Goal: Use online tool/utility: Utilize a website feature to perform a specific function

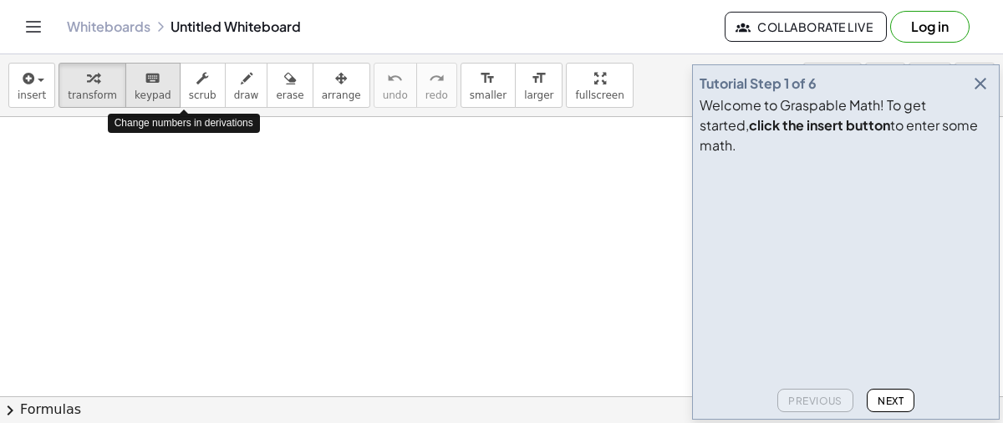
click at [136, 89] on span "keypad" at bounding box center [153, 95] width 37 height 12
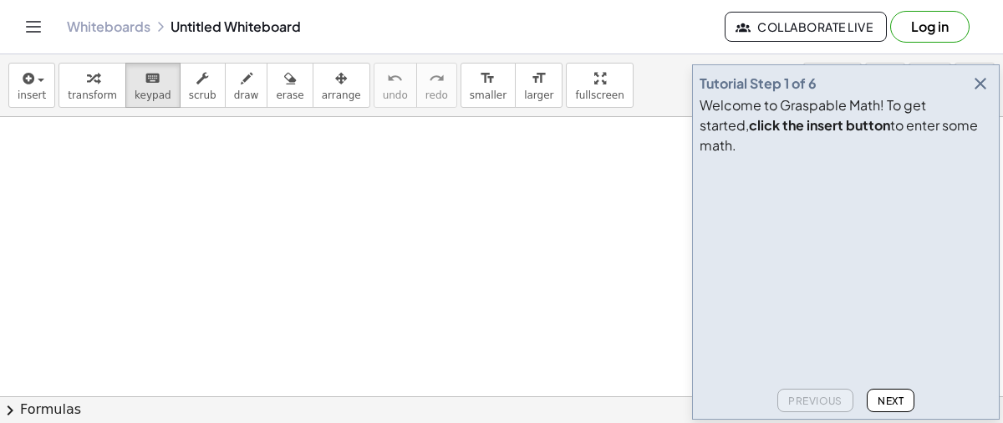
click at [982, 94] on icon "button" at bounding box center [981, 84] width 20 height 20
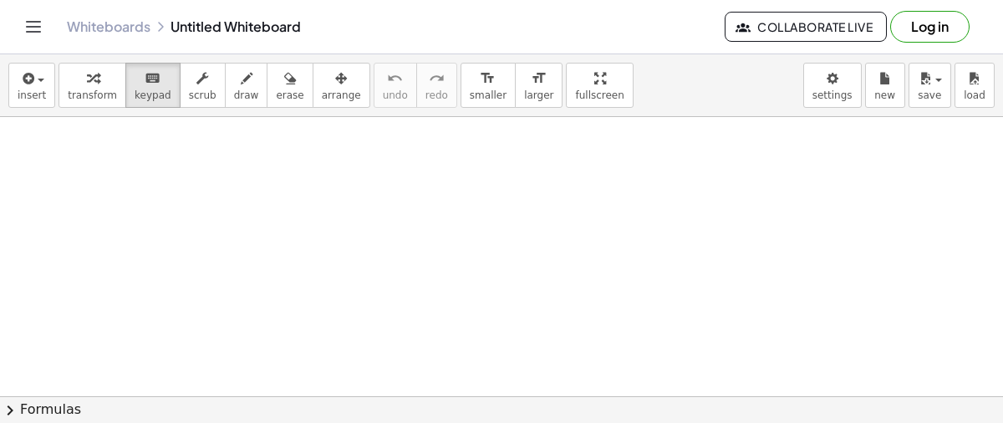
drag, startPoint x: 229, startPoint y: 148, endPoint x: 312, endPoint y: 181, distance: 89.3
click at [234, 79] on div "button" at bounding box center [246, 78] width 25 height 20
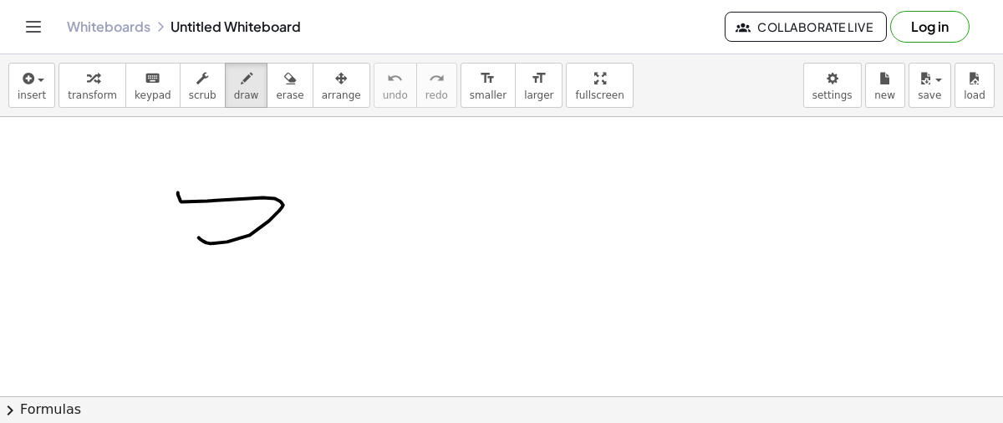
drag, startPoint x: 178, startPoint y: 191, endPoint x: 200, endPoint y: 234, distance: 47.9
click at [267, 86] on button "erase" at bounding box center [290, 85] width 46 height 45
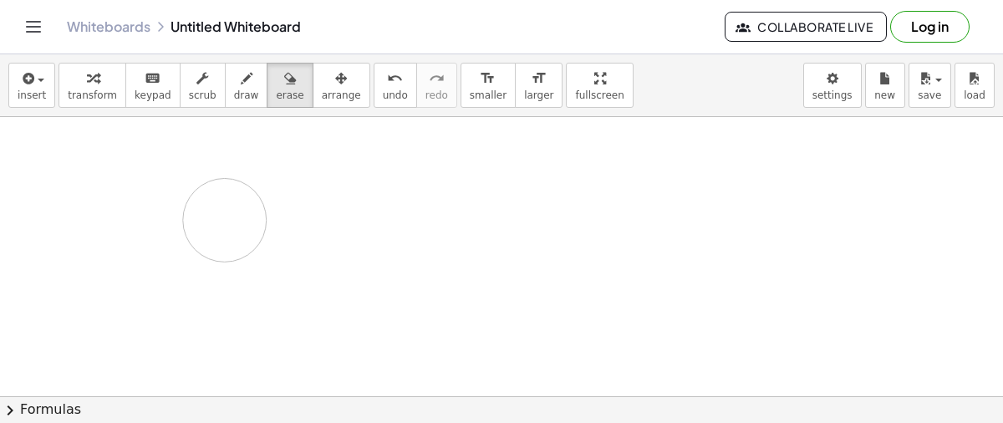
drag, startPoint x: 176, startPoint y: 181, endPoint x: 223, endPoint y: 212, distance: 56.1
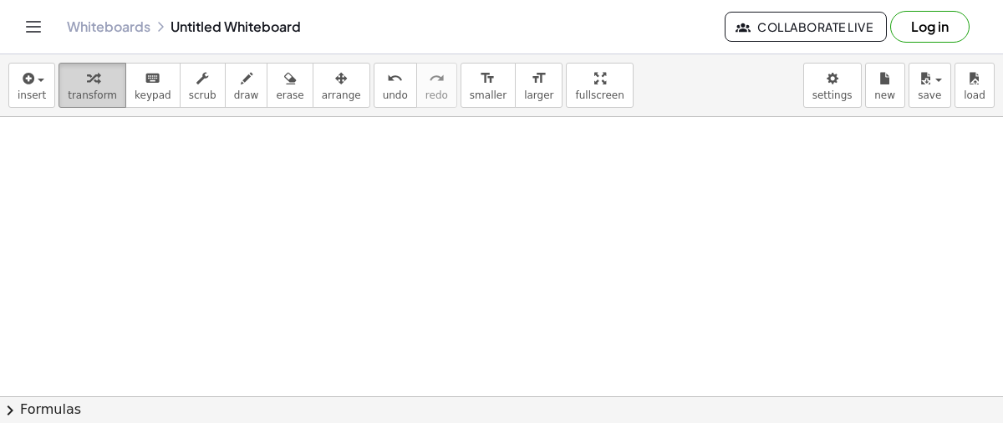
click at [98, 89] on span "transform" at bounding box center [92, 95] width 49 height 12
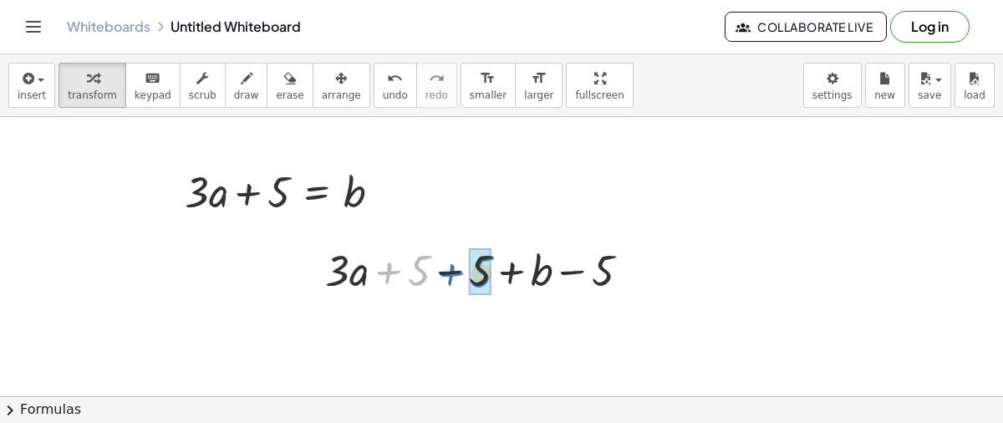
drag, startPoint x: 421, startPoint y: 273, endPoint x: 493, endPoint y: 275, distance: 71.1
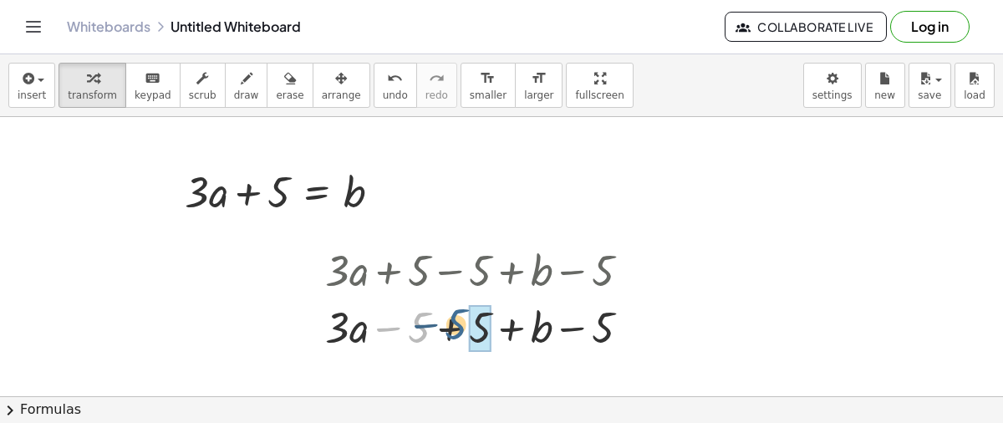
drag, startPoint x: 421, startPoint y: 332, endPoint x: 468, endPoint y: 333, distance: 47.7
click at [468, 333] on div at bounding box center [484, 326] width 335 height 57
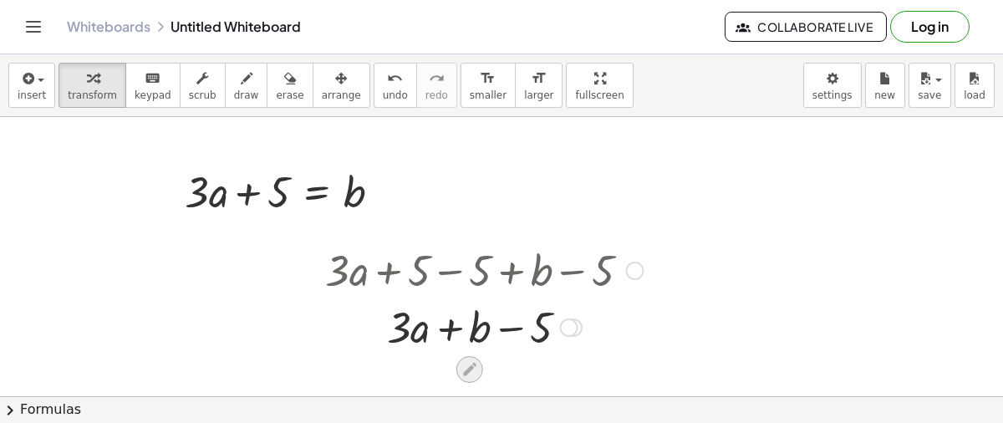
click at [469, 370] on icon at bounding box center [469, 369] width 13 height 13
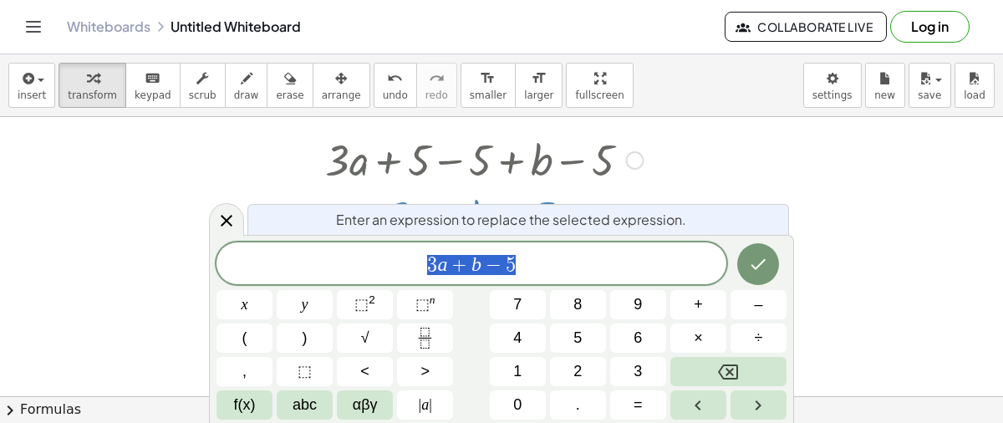
scroll to position [110, 0]
click at [766, 268] on icon "Done" at bounding box center [758, 264] width 20 height 20
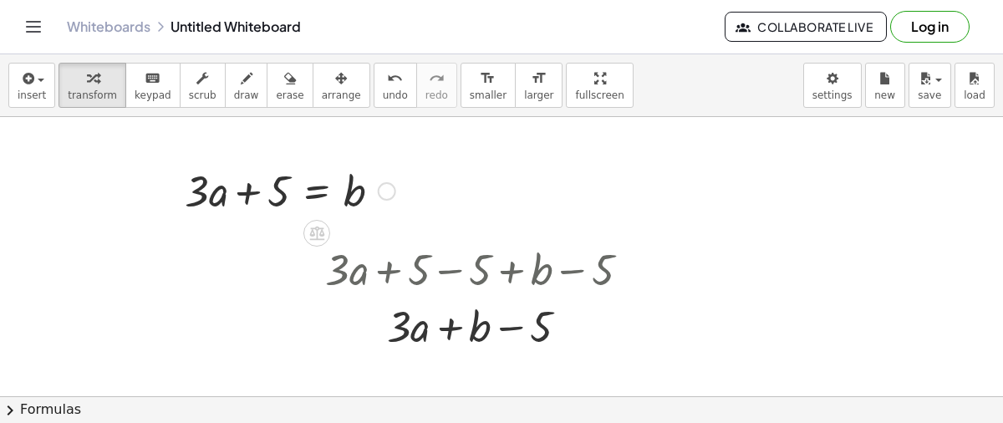
scroll to position [0, 0]
drag, startPoint x: 397, startPoint y: 327, endPoint x: 513, endPoint y: 375, distance: 124.8
drag, startPoint x: 396, startPoint y: 326, endPoint x: 505, endPoint y: 378, distance: 121.2
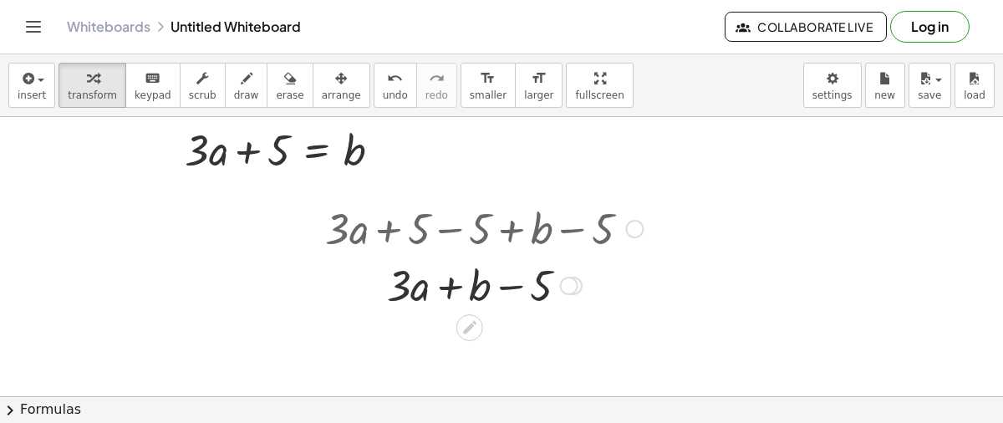
scroll to position [51, 0]
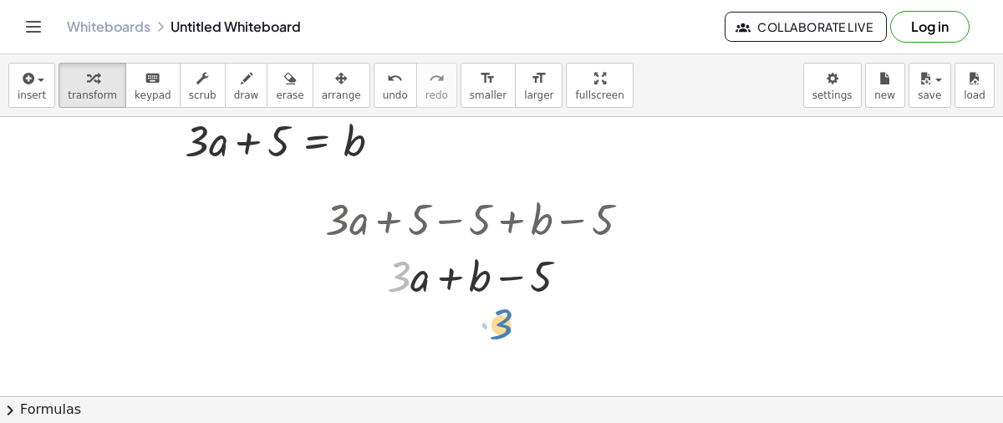
drag, startPoint x: 397, startPoint y: 278, endPoint x: 500, endPoint y: 326, distance: 113.4
click at [473, 314] on icon at bounding box center [469, 318] width 13 height 13
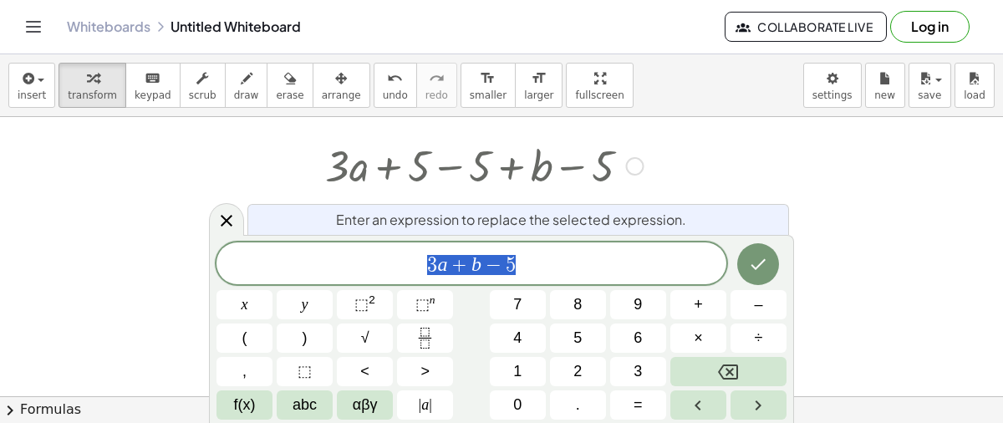
scroll to position [110, 0]
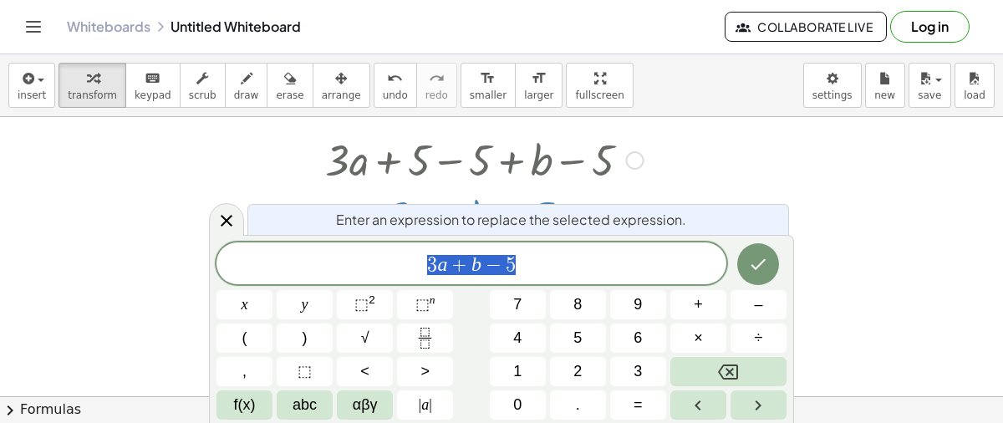
click at [547, 266] on span "3 a + b − 5" at bounding box center [472, 264] width 510 height 23
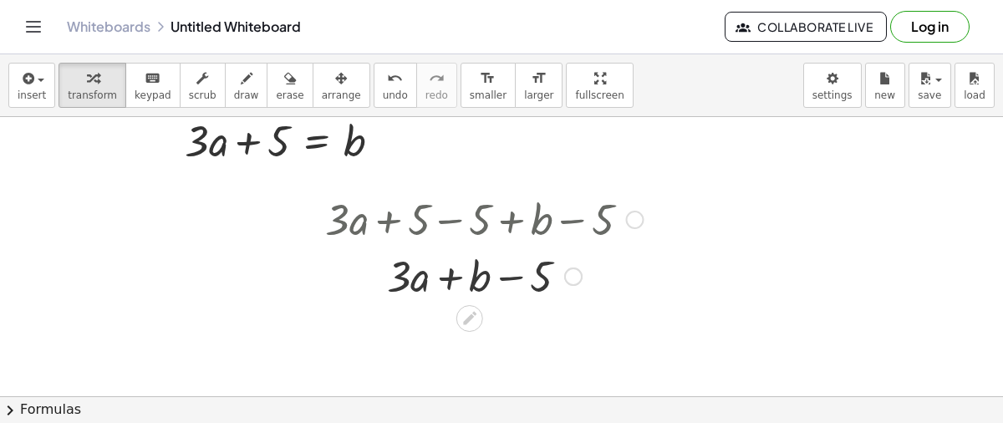
scroll to position [51, 0]
click at [476, 358] on div at bounding box center [501, 401] width 1003 height 670
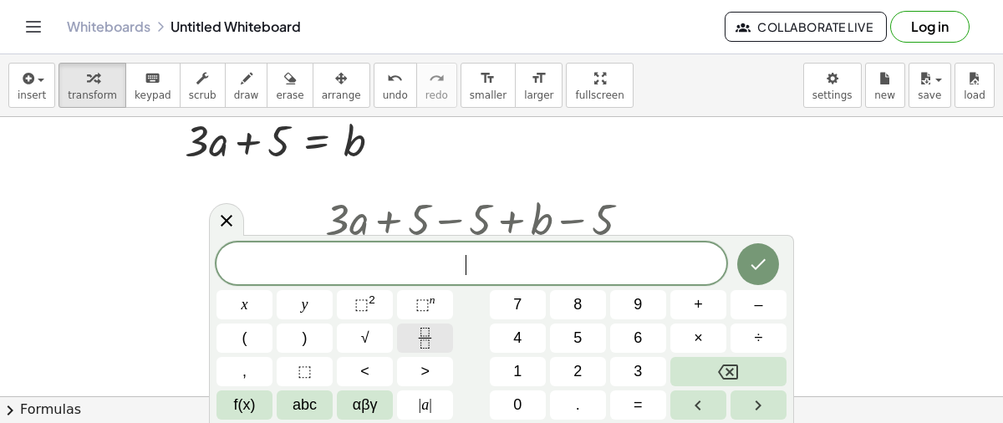
click at [426, 346] on icon "Fraction" at bounding box center [425, 338] width 21 height 21
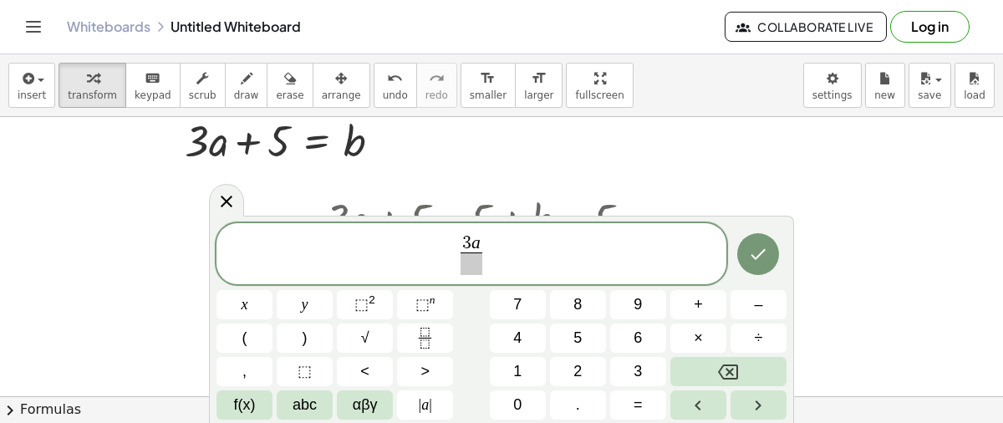
click at [477, 262] on span at bounding box center [472, 264] width 22 height 23
click at [630, 251] on span "3 a 3 ​ ​" at bounding box center [472, 255] width 510 height 44
click at [432, 338] on icon "Fraction" at bounding box center [425, 338] width 21 height 21
click at [503, 260] on span at bounding box center [498, 264] width 43 height 23
click at [762, 260] on icon "Done" at bounding box center [758, 254] width 20 height 20
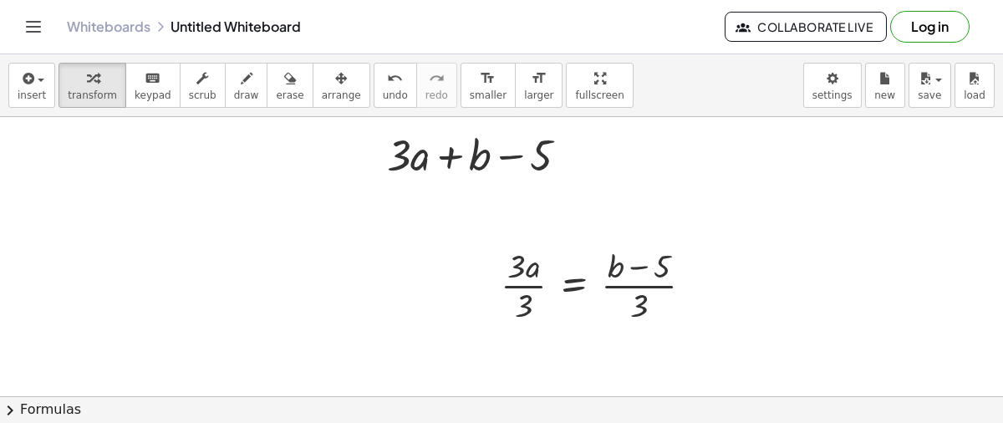
scroll to position [197, 0]
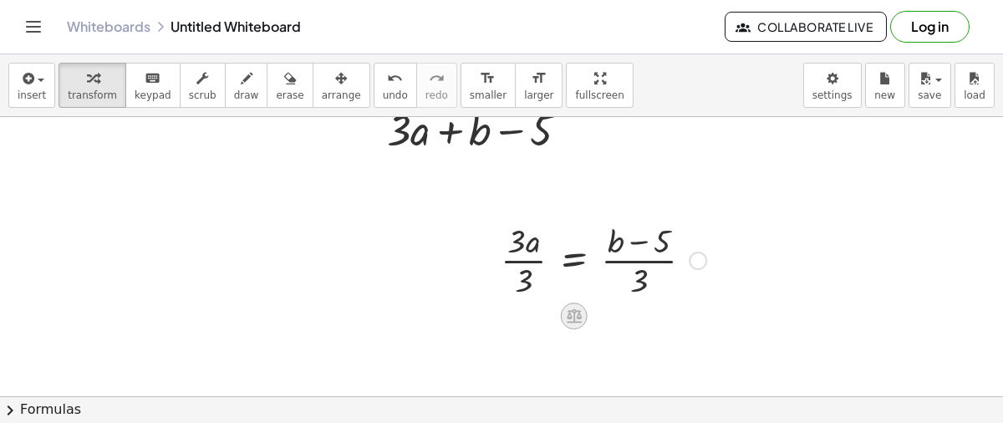
click at [570, 321] on icon at bounding box center [574, 316] width 18 height 18
click at [538, 339] on div at bounding box center [501, 255] width 1003 height 670
click at [519, 343] on div at bounding box center [501, 255] width 1003 height 670
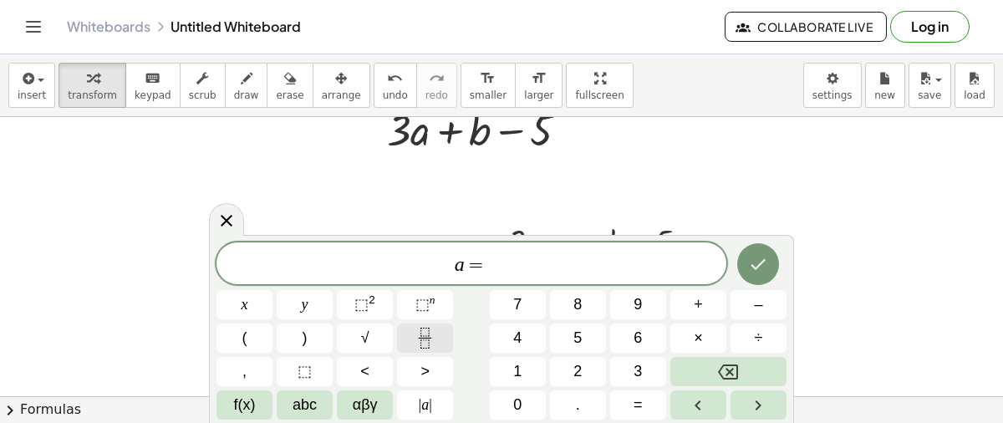
click at [430, 332] on icon "Fraction" at bounding box center [425, 338] width 21 height 21
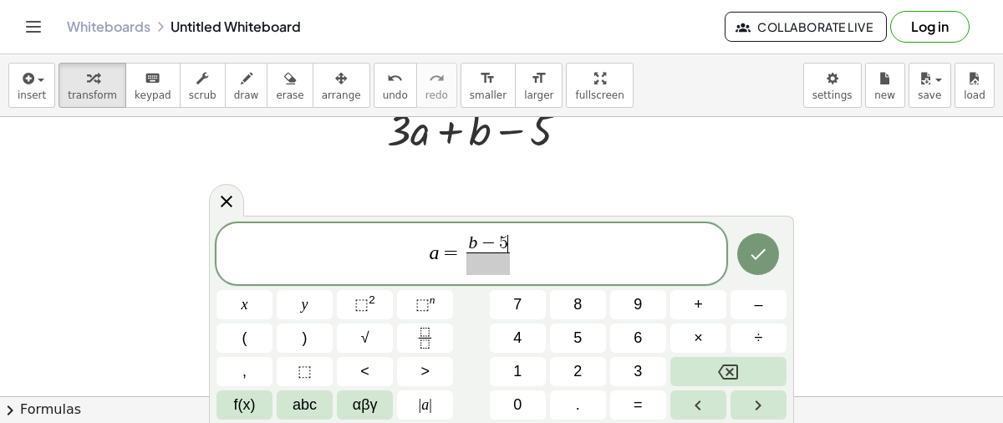
click at [489, 268] on span at bounding box center [488, 264] width 43 height 23
click at [777, 259] on button "Done" at bounding box center [759, 254] width 42 height 42
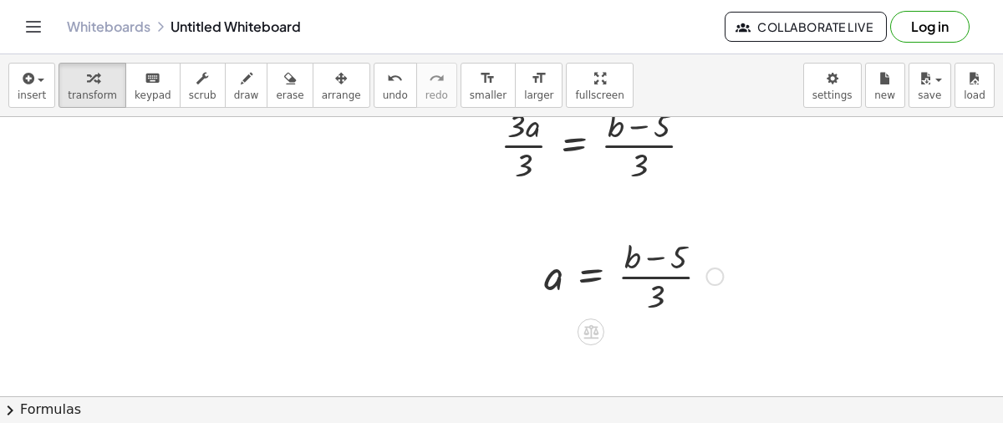
scroll to position [309, 0]
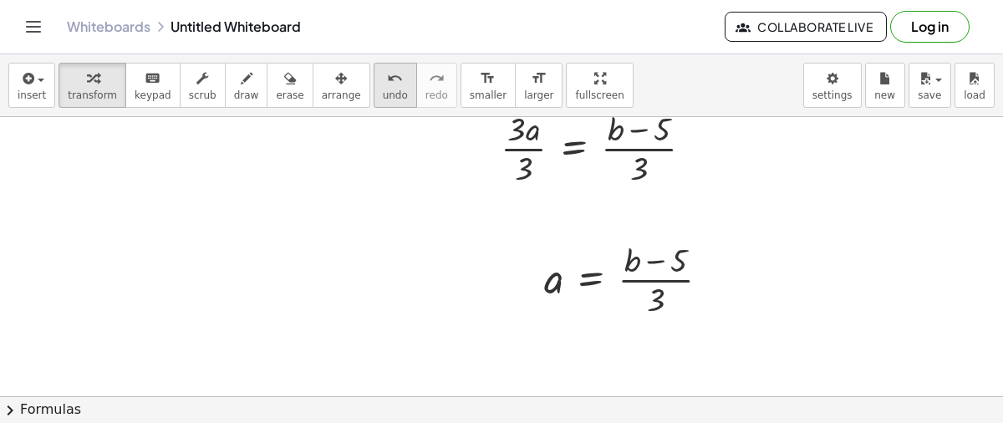
click at [387, 76] on icon "undo" at bounding box center [395, 79] width 16 height 20
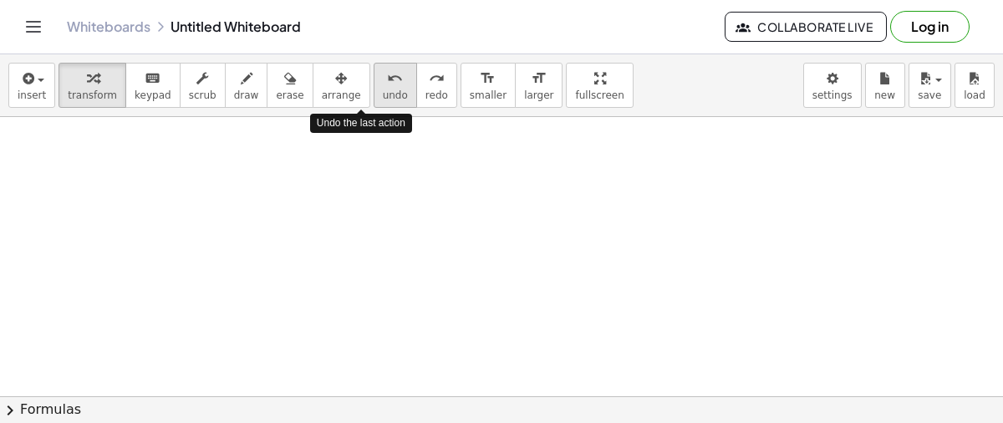
click at [387, 76] on icon "undo" at bounding box center [395, 79] width 16 height 20
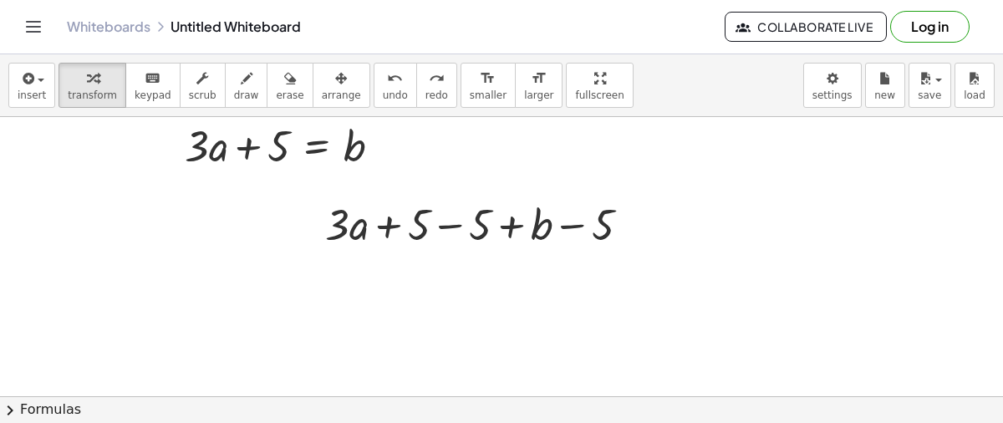
scroll to position [0, 0]
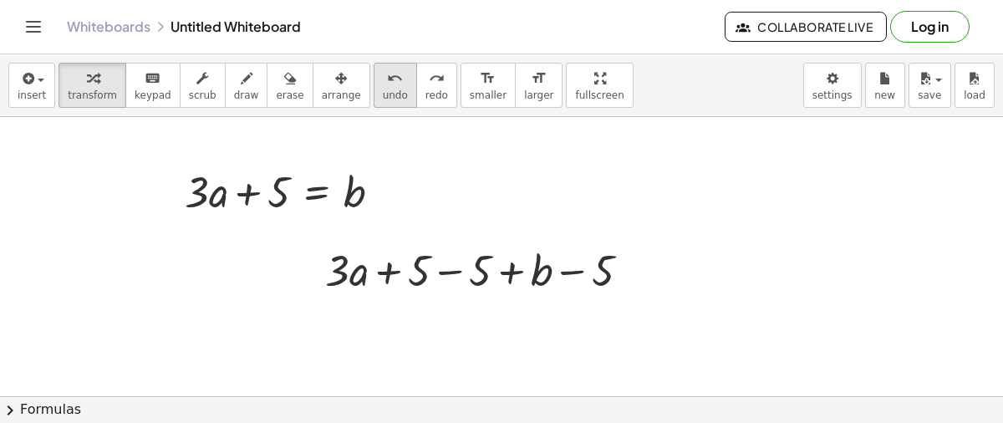
click at [383, 93] on span "undo" at bounding box center [395, 95] width 25 height 12
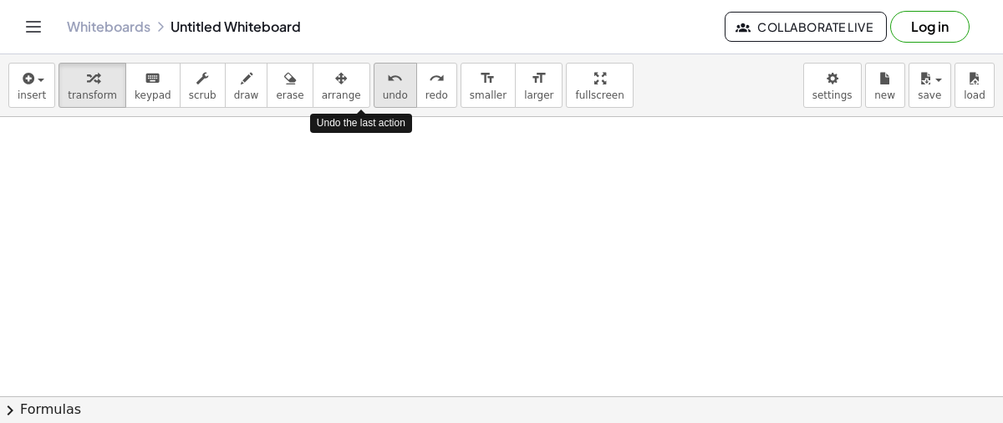
click at [383, 93] on span "undo" at bounding box center [395, 95] width 25 height 12
click at [517, 191] on div at bounding box center [501, 396] width 1003 height 559
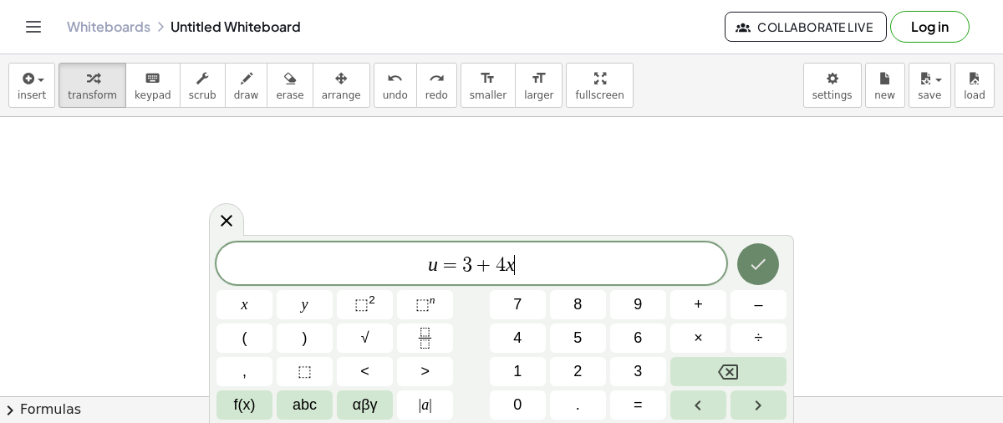
click at [763, 263] on icon "Done" at bounding box center [759, 264] width 15 height 11
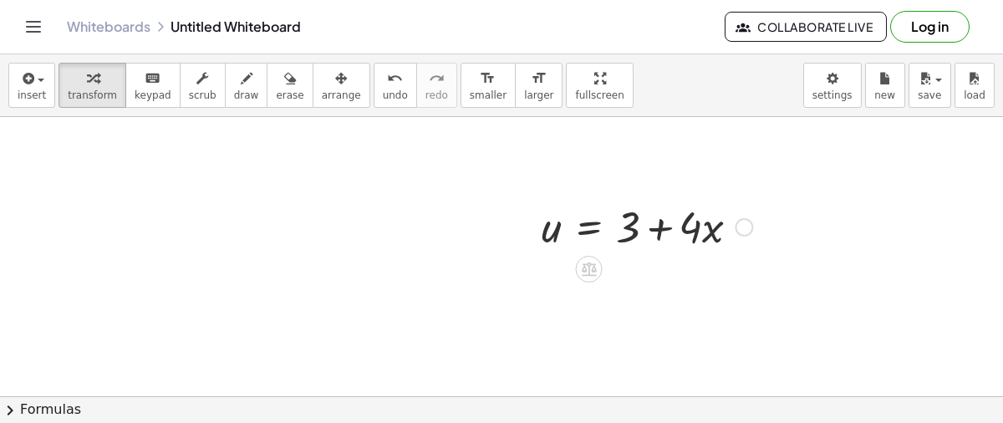
drag, startPoint x: 679, startPoint y: 256, endPoint x: 593, endPoint y: 223, distance: 92.1
click at [593, 223] on div "u = + 3 + · 4 · x" at bounding box center [641, 225] width 248 height 65
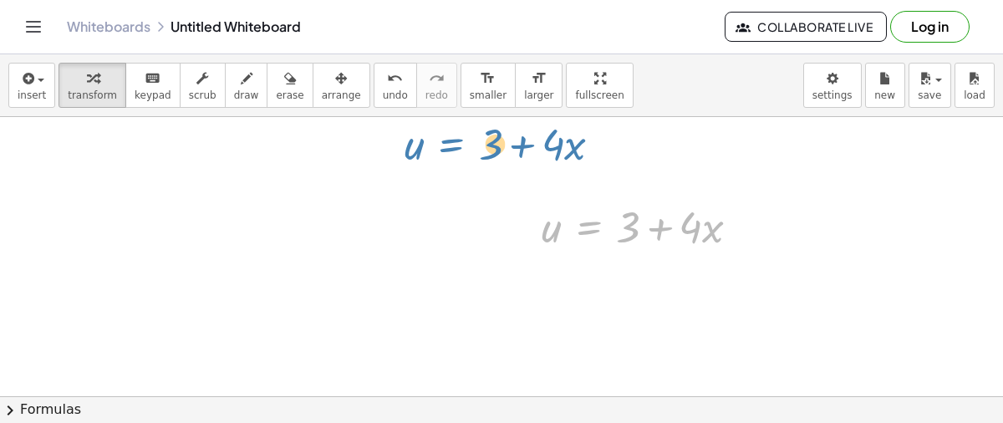
drag, startPoint x: 607, startPoint y: 205, endPoint x: 471, endPoint y: 122, distance: 159.5
click at [471, 122] on div "u = + 3 + · 4 · x u = + 3 + · 4 · x" at bounding box center [501, 396] width 1003 height 559
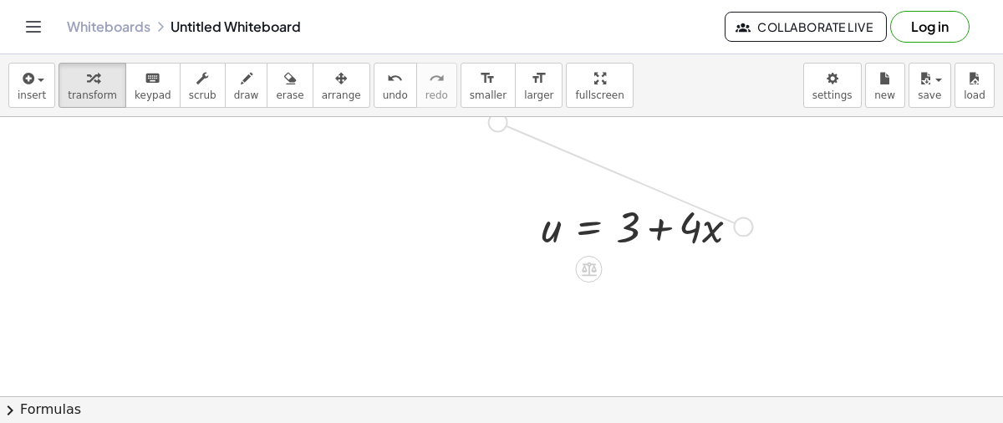
drag, startPoint x: 740, startPoint y: 224, endPoint x: 493, endPoint y: 119, distance: 268.2
click at [493, 119] on div "u = + 3 + · 4 · x" at bounding box center [501, 396] width 1003 height 559
drag, startPoint x: 449, startPoint y: 170, endPoint x: 477, endPoint y: 164, distance: 29.0
click at [477, 164] on div at bounding box center [386, 149] width 227 height 57
drag, startPoint x: 355, startPoint y: 185, endPoint x: 366, endPoint y: 147, distance: 39.2
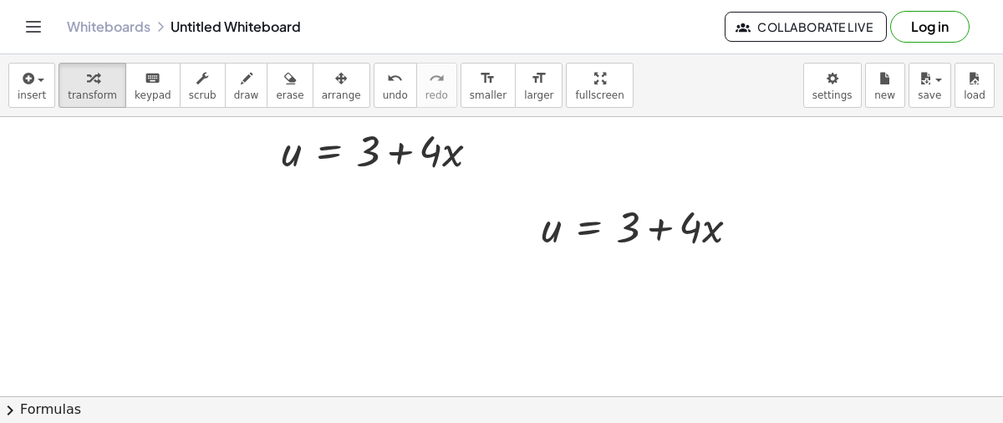
click at [366, 147] on div "u = + 3 + · 4 · x u = + 3 + · 4 · x" at bounding box center [501, 396] width 1003 height 559
drag, startPoint x: 366, startPoint y: 147, endPoint x: 356, endPoint y: 143, distance: 10.9
click at [356, 143] on div at bounding box center [386, 149] width 227 height 57
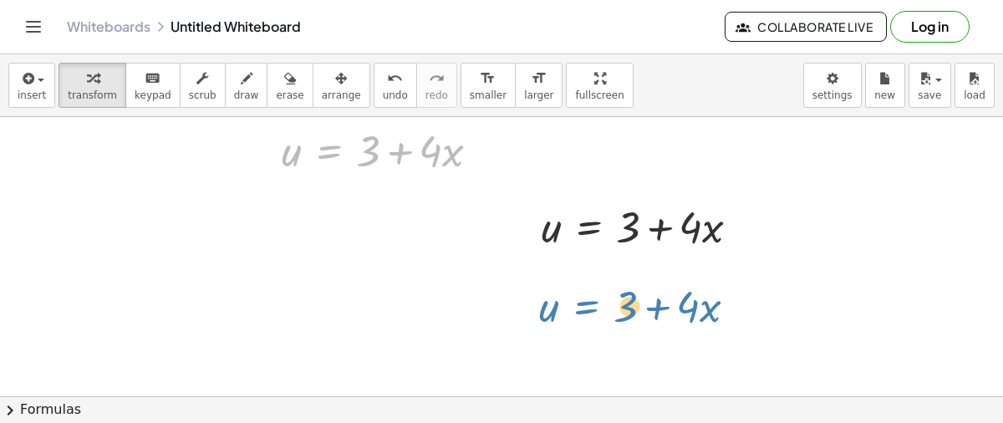
drag, startPoint x: 317, startPoint y: 127, endPoint x: 597, endPoint y: 283, distance: 320.8
click at [597, 283] on div "u = + 3 + · 4 · x u = + 3 + · 4 · x u = + 3 + · 4 · x" at bounding box center [501, 396] width 1003 height 559
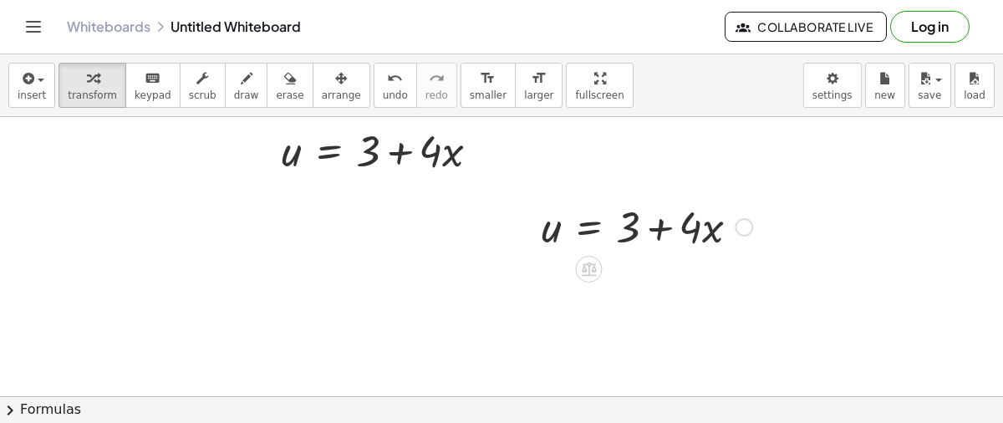
click at [585, 208] on div at bounding box center [646, 225] width 227 height 57
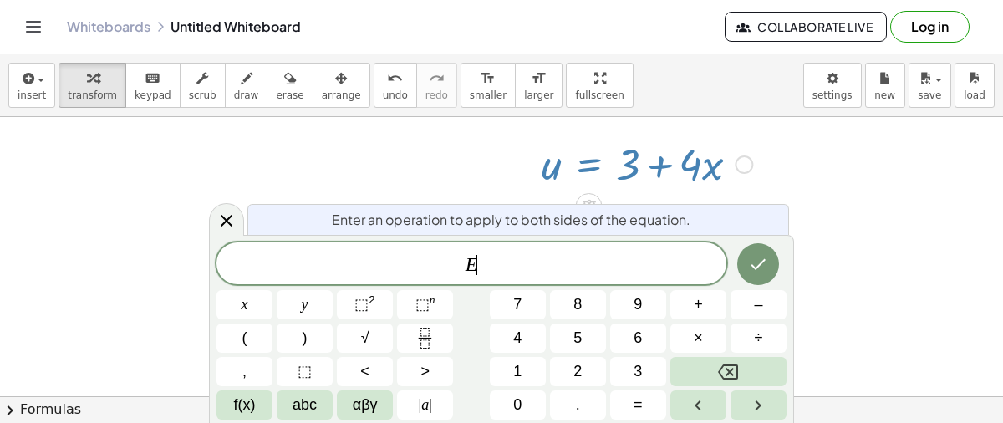
scroll to position [64, 0]
click at [707, 178] on div at bounding box center [646, 162] width 227 height 57
click at [704, 178] on div at bounding box center [646, 162] width 227 height 57
click at [749, 173] on div at bounding box center [646, 162] width 227 height 57
click at [221, 224] on icon at bounding box center [227, 221] width 12 height 12
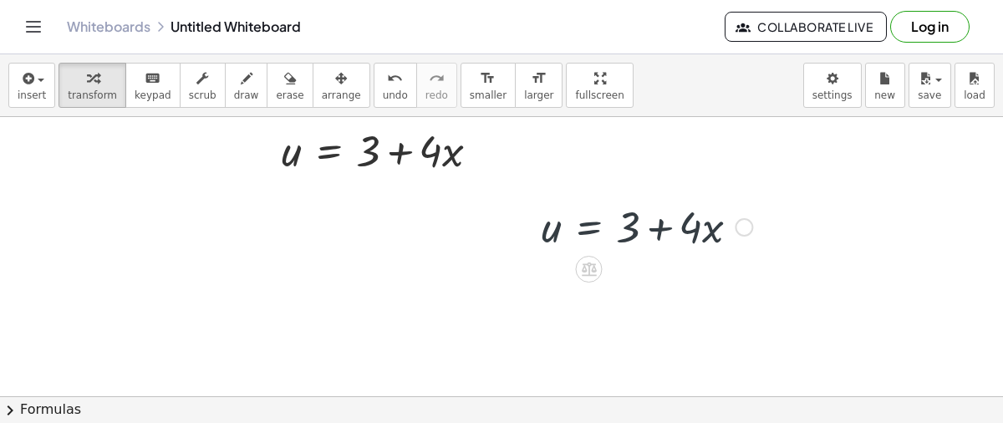
scroll to position [0, 0]
click at [676, 227] on div at bounding box center [646, 225] width 227 height 57
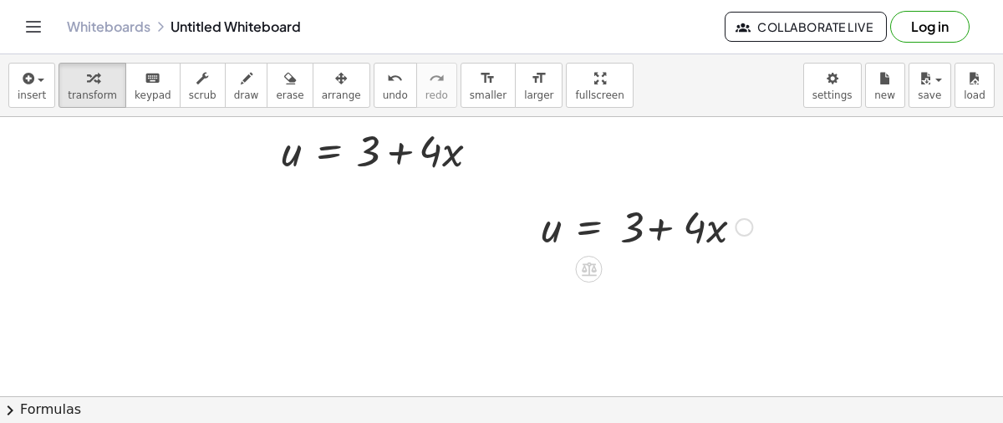
click at [676, 227] on div at bounding box center [646, 225] width 227 height 57
click at [387, 80] on icon "undo" at bounding box center [395, 79] width 16 height 20
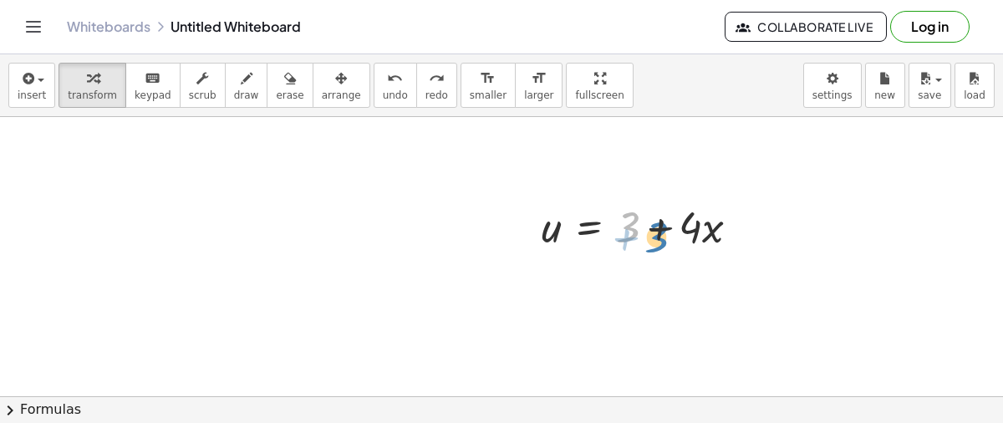
drag, startPoint x: 623, startPoint y: 237, endPoint x: 635, endPoint y: 241, distance: 13.0
click at [635, 241] on div at bounding box center [646, 225] width 227 height 57
click at [629, 263] on div at bounding box center [501, 396] width 1003 height 559
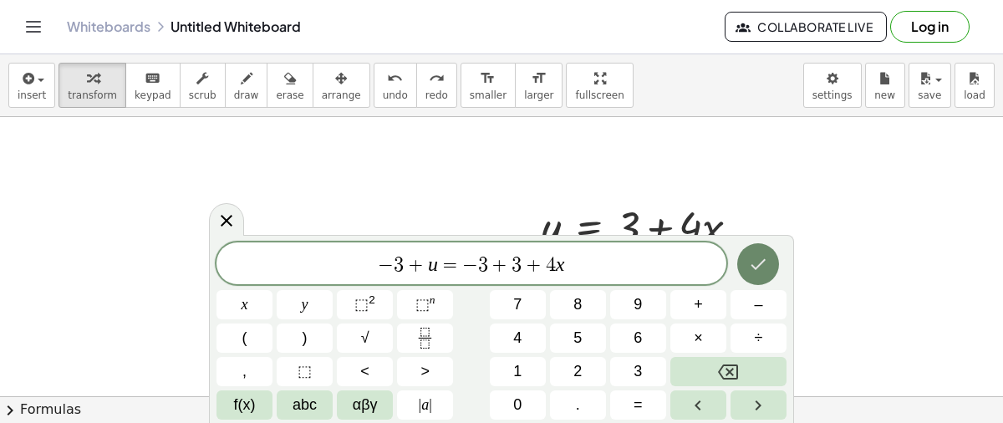
click at [769, 267] on button "Done" at bounding box center [759, 264] width 42 height 42
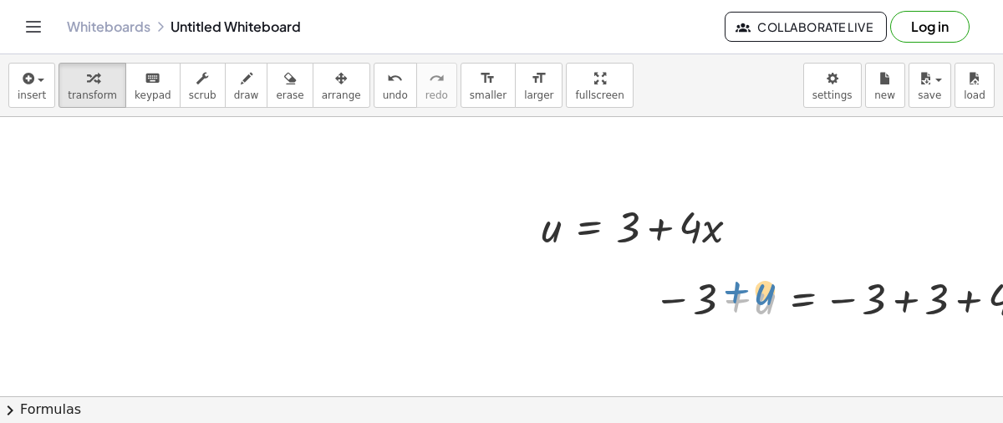
click at [768, 272] on div at bounding box center [855, 297] width 418 height 57
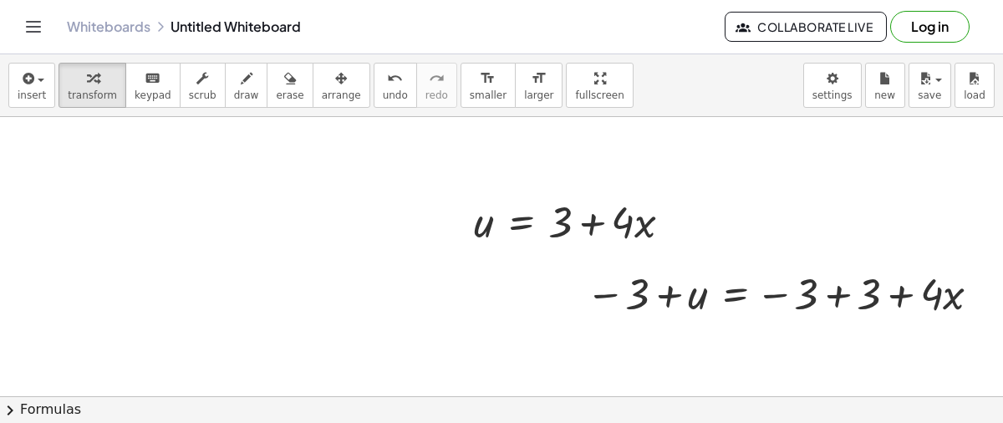
scroll to position [8, 68]
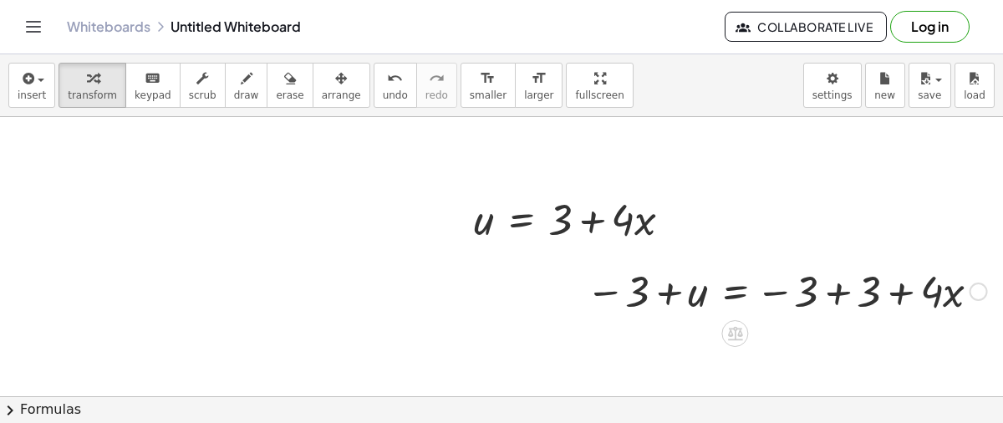
drag, startPoint x: 779, startPoint y: 318, endPoint x: 662, endPoint y: 295, distance: 119.2
click at [662, 295] on div "− 3 + u = − 3 + 3 + · 4 · x" at bounding box center [780, 290] width 439 height 65
drag, startPoint x: 981, startPoint y: 294, endPoint x: 613, endPoint y: 261, distance: 369.4
click at [735, 292] on div "− 3 + u = − 3 + 3 + · 4 · x" at bounding box center [735, 292] width 0 height 0
click at [627, 196] on div at bounding box center [579, 218] width 227 height 57
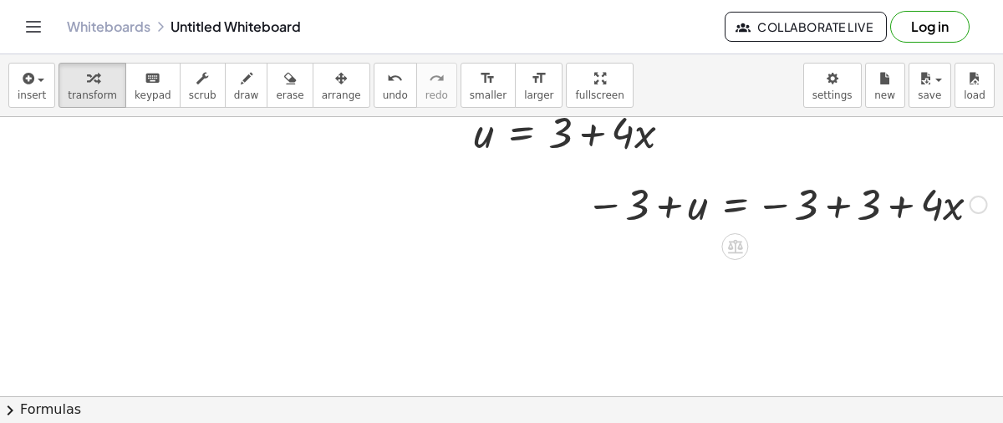
scroll to position [93, 68]
drag, startPoint x: 804, startPoint y: 211, endPoint x: 860, endPoint y: 217, distance: 55.5
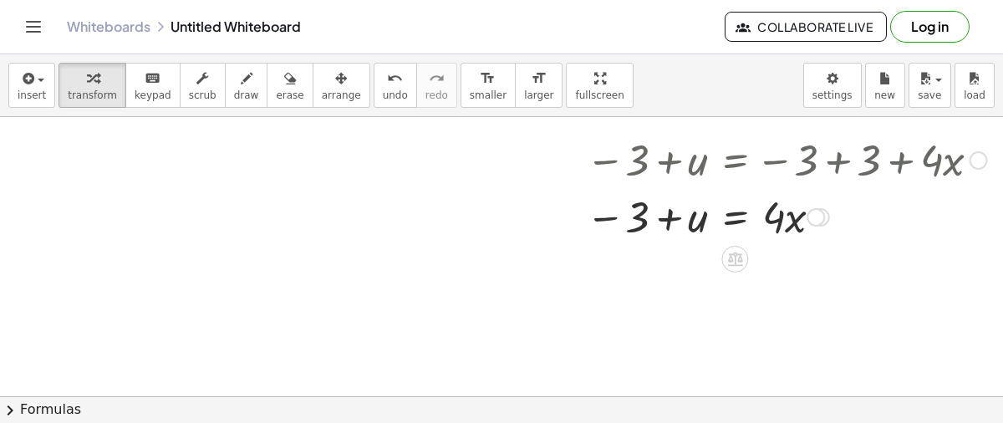
scroll to position [140, 68]
click at [782, 226] on div at bounding box center [787, 214] width 418 height 57
click at [776, 222] on div at bounding box center [787, 214] width 418 height 57
click at [774, 222] on div at bounding box center [787, 214] width 418 height 57
click at [738, 220] on div at bounding box center [787, 214] width 418 height 57
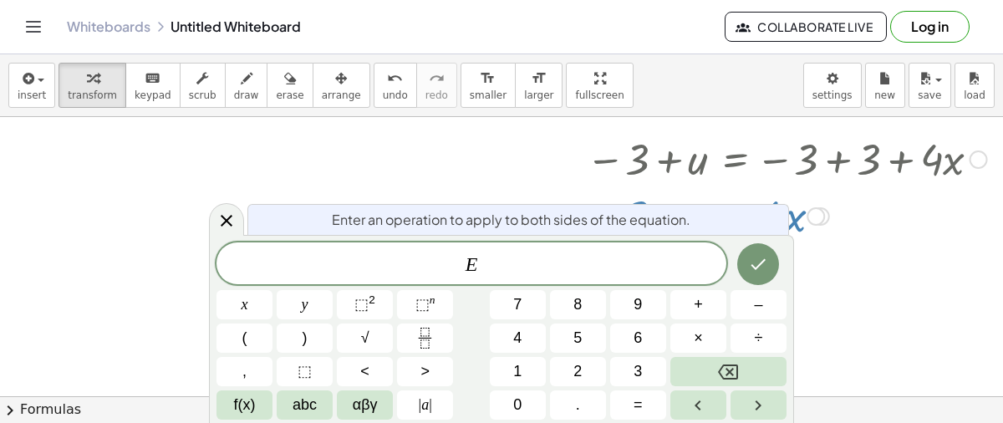
click at [738, 220] on div "Enter an operation to apply to both sides of the equation." at bounding box center [519, 219] width 542 height 31
click at [872, 255] on div at bounding box center [468, 256] width 1072 height 559
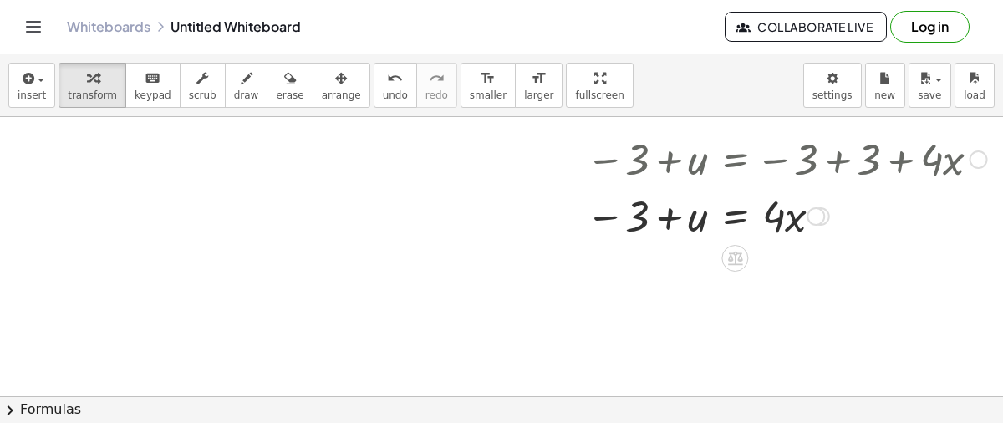
click at [679, 231] on div at bounding box center [787, 214] width 418 height 57
click at [676, 219] on div at bounding box center [787, 214] width 418 height 57
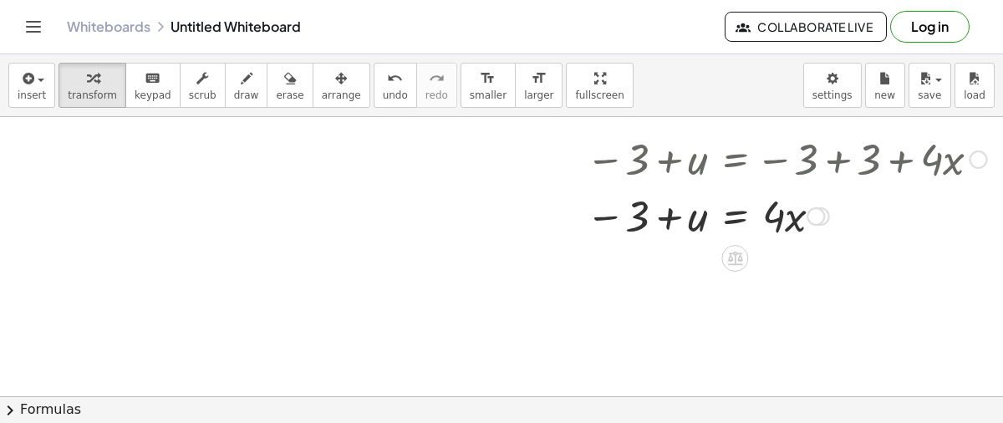
click at [737, 221] on div at bounding box center [787, 214] width 418 height 57
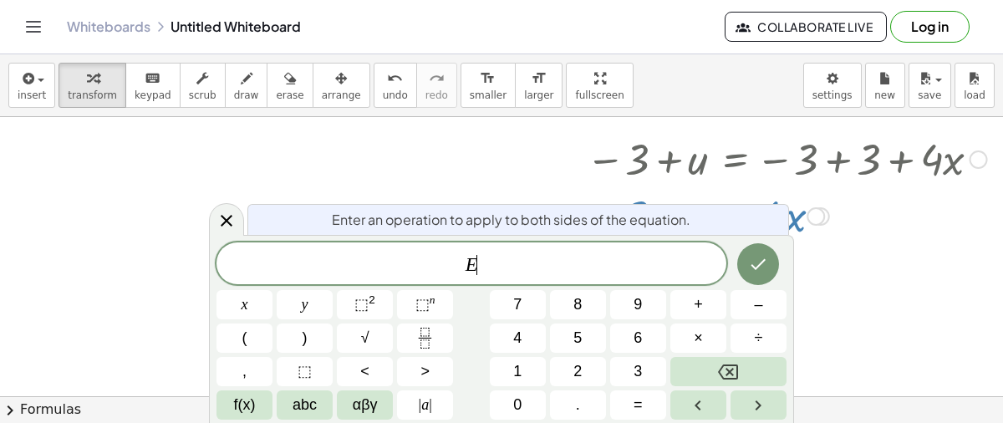
click at [737, 221] on div "Enter an operation to apply to both sides of the equation." at bounding box center [519, 219] width 542 height 31
drag, startPoint x: 594, startPoint y: 273, endPoint x: 462, endPoint y: 256, distance: 132.4
click at [462, 256] on span "E ​" at bounding box center [472, 264] width 510 height 23
click at [775, 270] on button "Done" at bounding box center [759, 264] width 42 height 42
click at [838, 273] on div at bounding box center [468, 256] width 1072 height 559
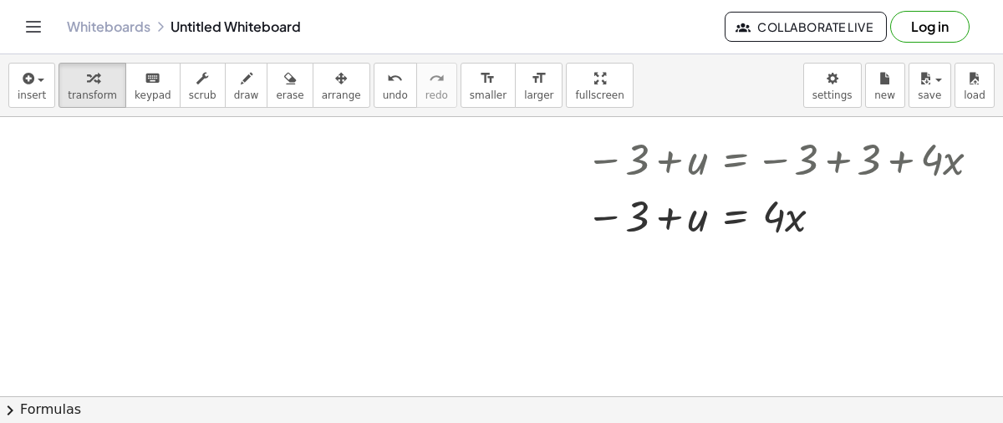
click at [527, 332] on div at bounding box center [468, 256] width 1072 height 559
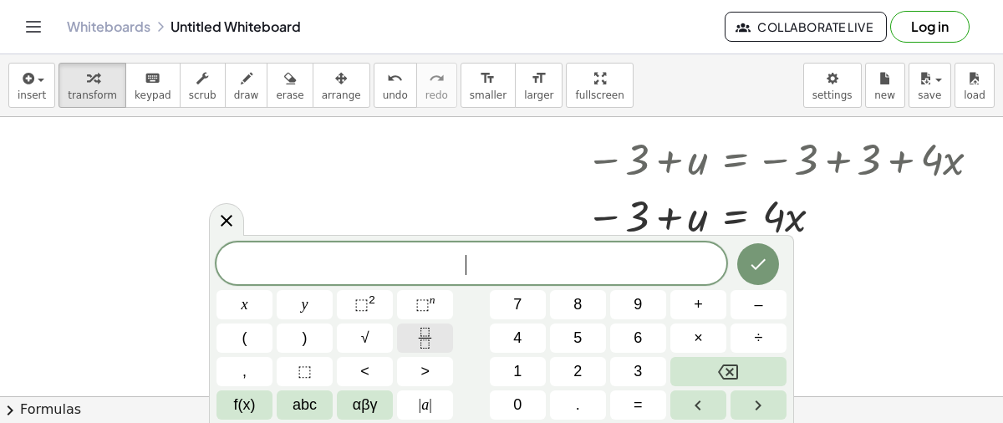
click at [432, 334] on icon "Fraction" at bounding box center [425, 338] width 21 height 21
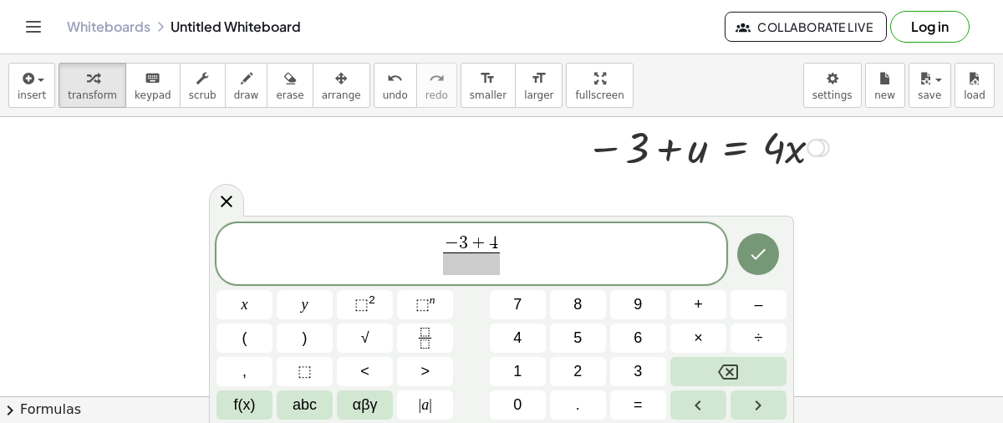
scroll to position [207, 68]
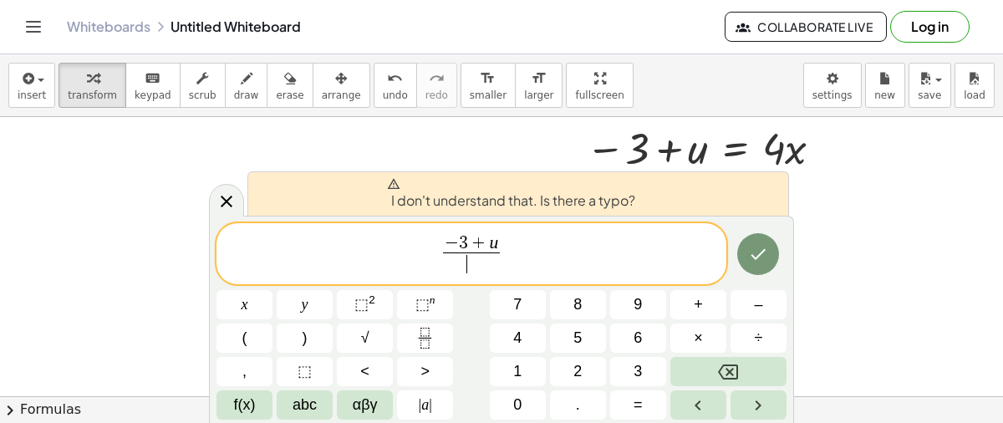
click at [472, 259] on span "​" at bounding box center [472, 264] width 58 height 23
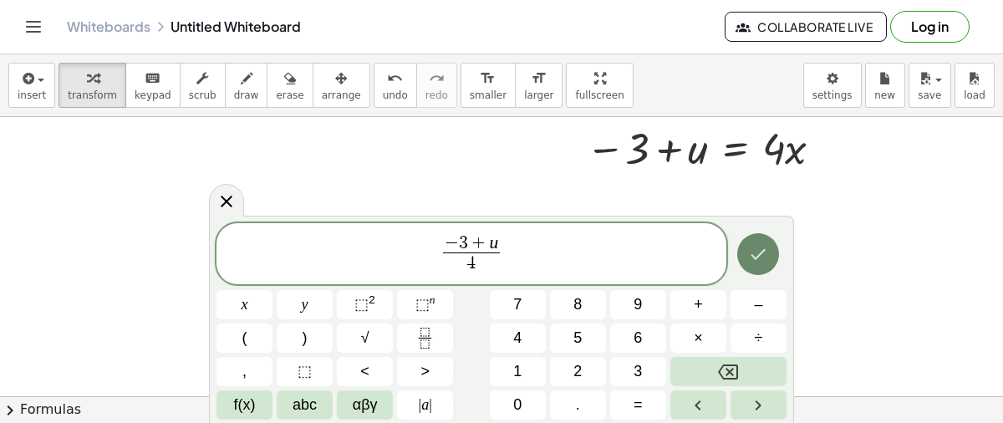
click at [764, 245] on icon "Done" at bounding box center [758, 254] width 20 height 20
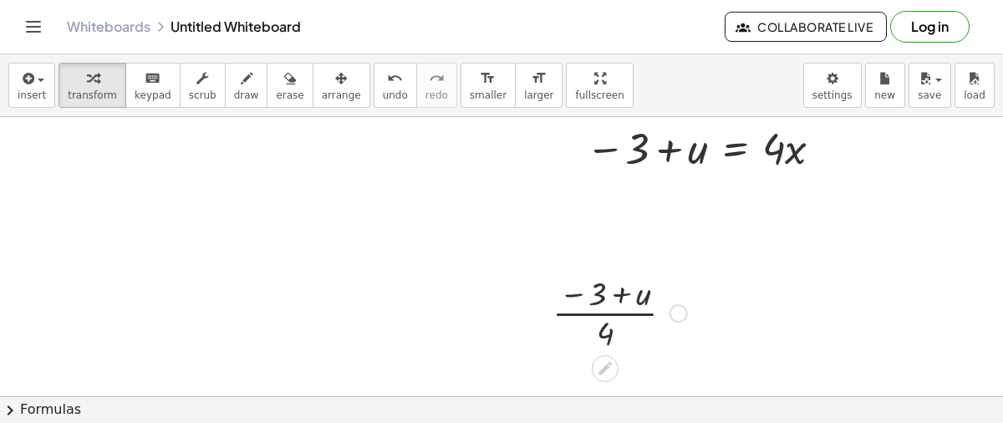
click at [656, 313] on div at bounding box center [619, 312] width 151 height 84
click at [600, 360] on icon at bounding box center [605, 369] width 18 height 18
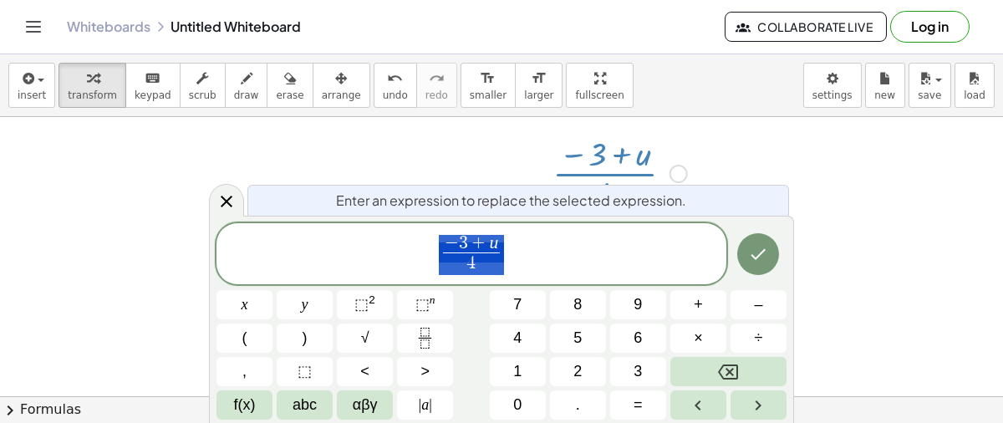
scroll to position [348, 68]
click at [557, 271] on span "− 3 + u 4 ​" at bounding box center [472, 255] width 510 height 44
click at [768, 265] on button "Done" at bounding box center [759, 254] width 42 height 42
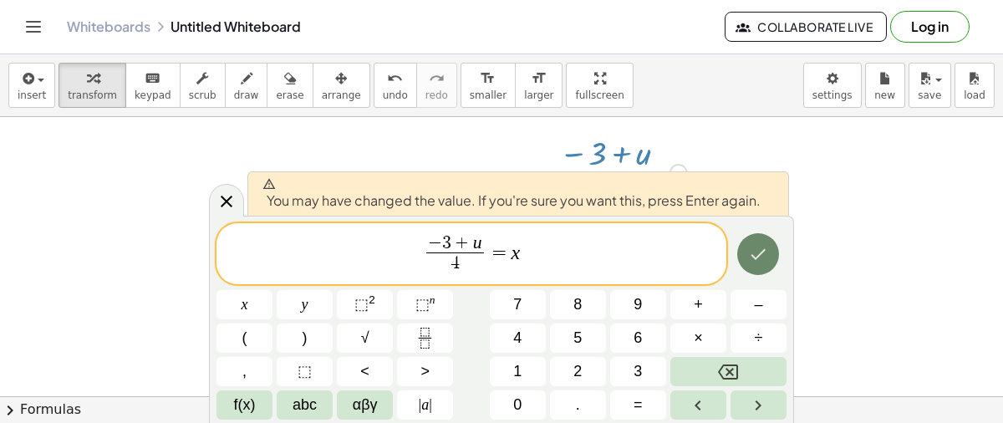
click at [742, 248] on button "Done" at bounding box center [759, 254] width 42 height 42
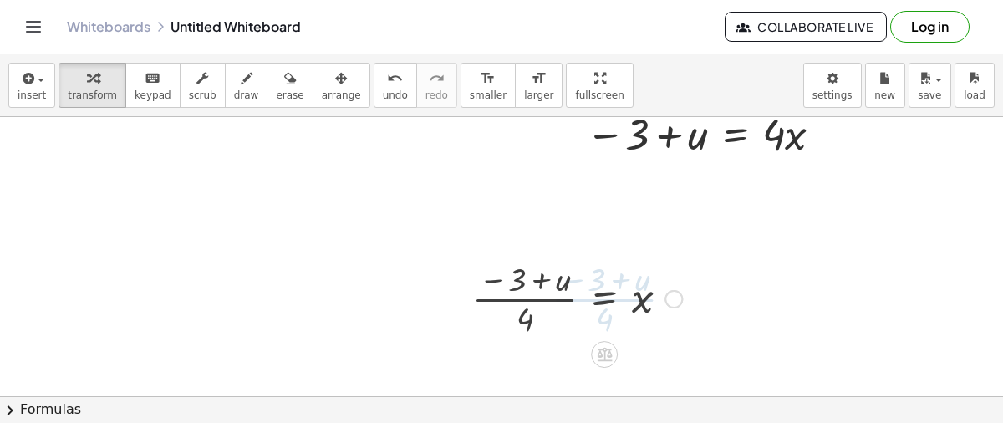
scroll to position [207, 68]
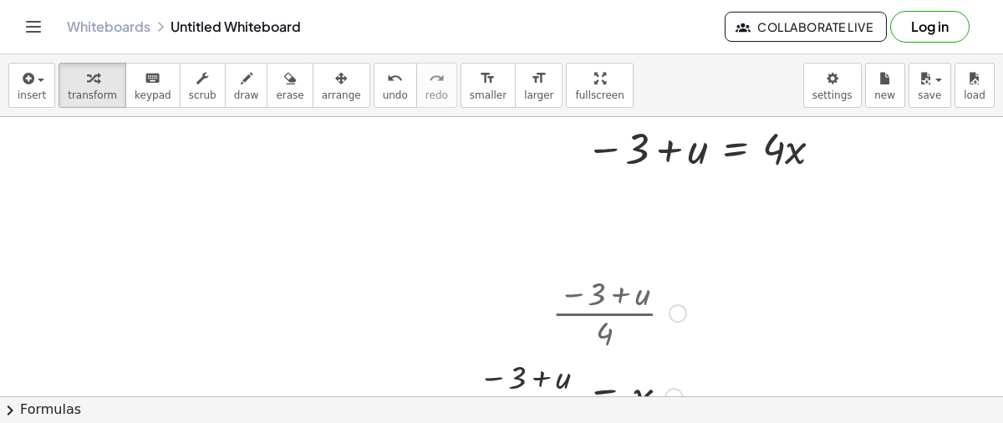
drag, startPoint x: 630, startPoint y: 328, endPoint x: 675, endPoint y: 282, distance: 63.9
click at [675, 282] on div at bounding box center [579, 312] width 231 height 84
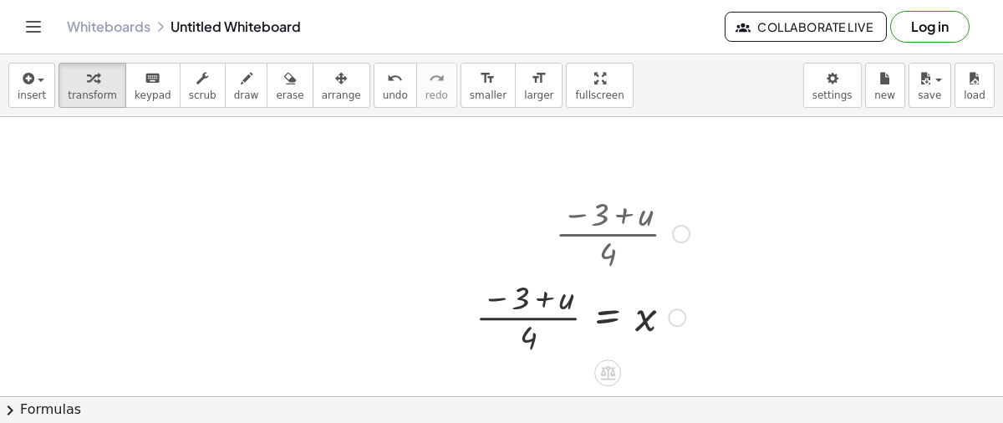
scroll to position [285, 64]
click at [564, 327] on div at bounding box center [582, 318] width 231 height 84
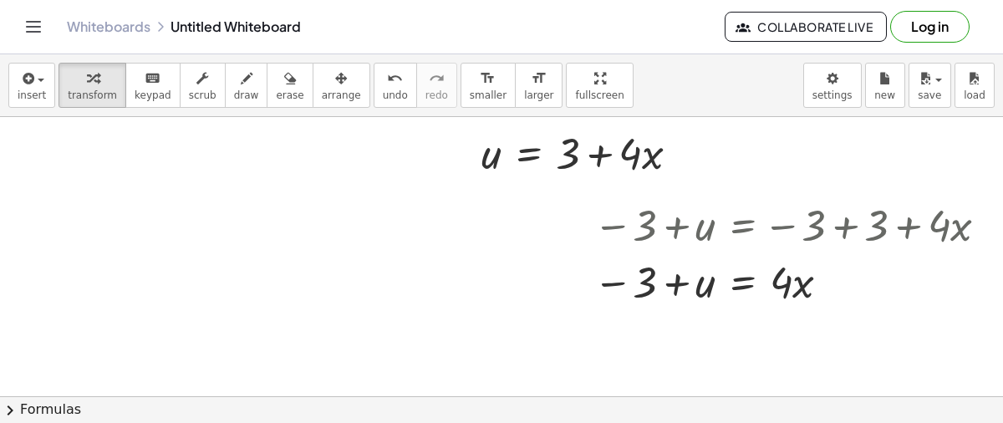
scroll to position [0, 68]
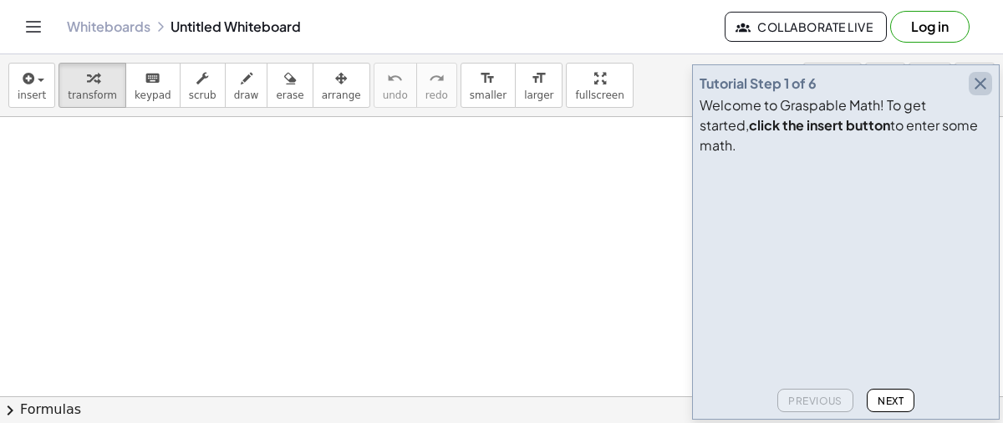
click at [983, 94] on icon "button" at bounding box center [981, 84] width 20 height 20
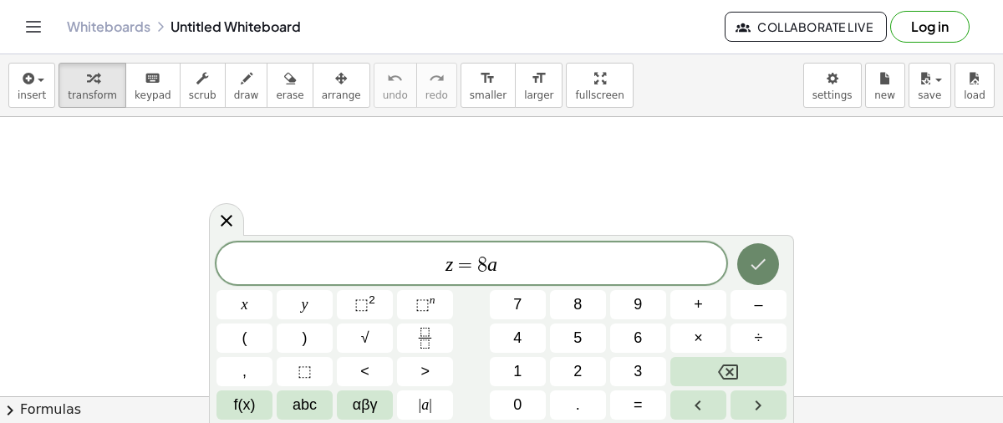
click at [759, 258] on icon "Done" at bounding box center [758, 264] width 20 height 20
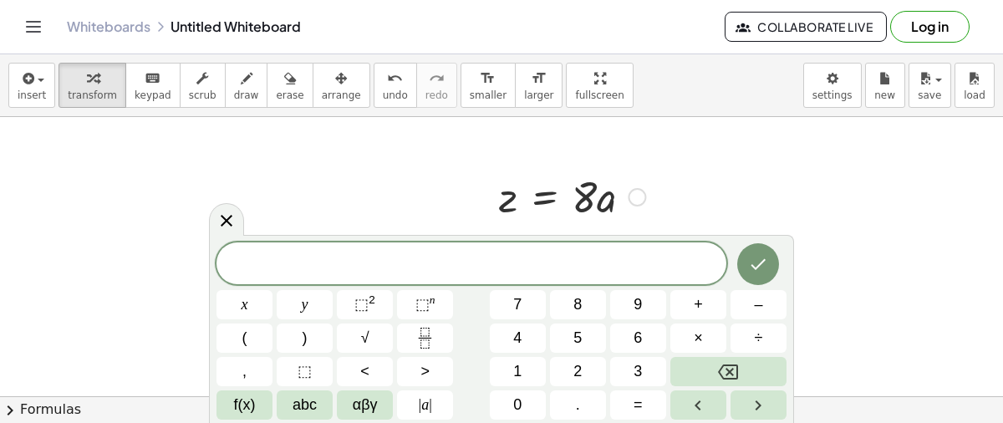
click at [572, 209] on div at bounding box center [572, 195] width 163 height 57
click at [583, 201] on div at bounding box center [572, 195] width 163 height 57
drag, startPoint x: 583, startPoint y: 201, endPoint x: 468, endPoint y: 206, distance: 114.7
click at [759, 255] on icon "Done" at bounding box center [758, 264] width 20 height 20
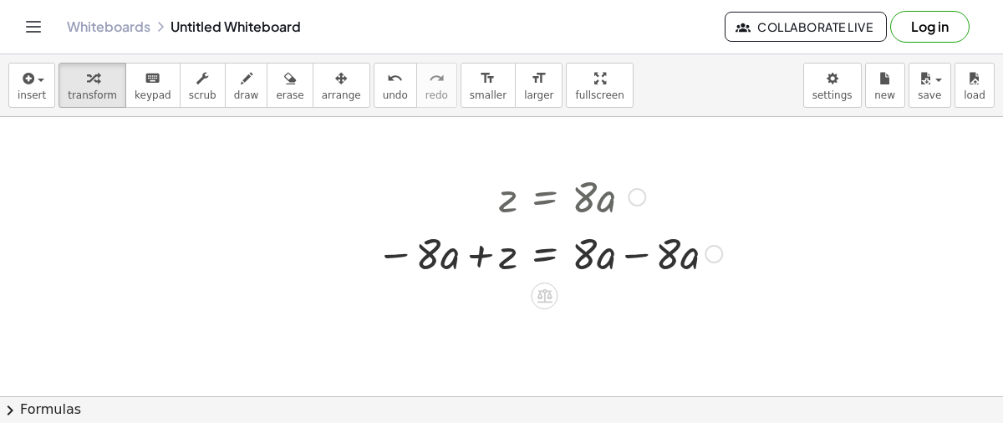
click at [670, 254] on div at bounding box center [549, 252] width 363 height 57
click at [383, 89] on span "undo" at bounding box center [395, 95] width 25 height 12
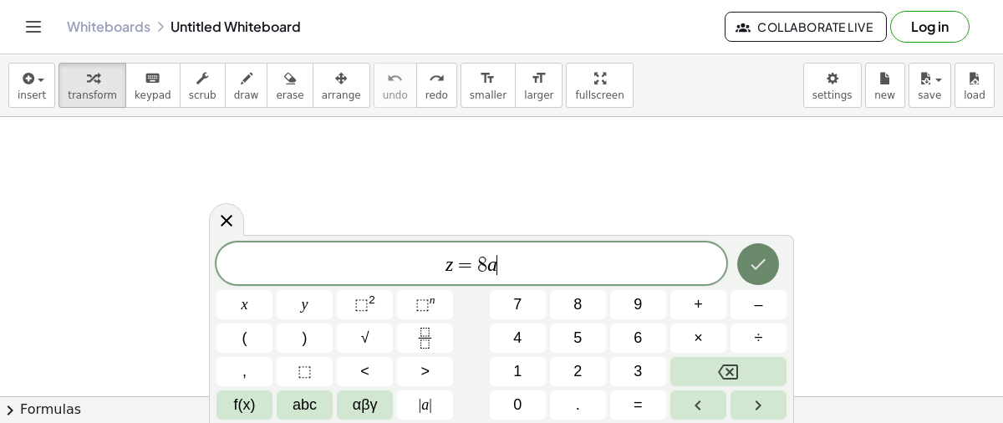
click at [768, 266] on icon "Done" at bounding box center [758, 264] width 20 height 20
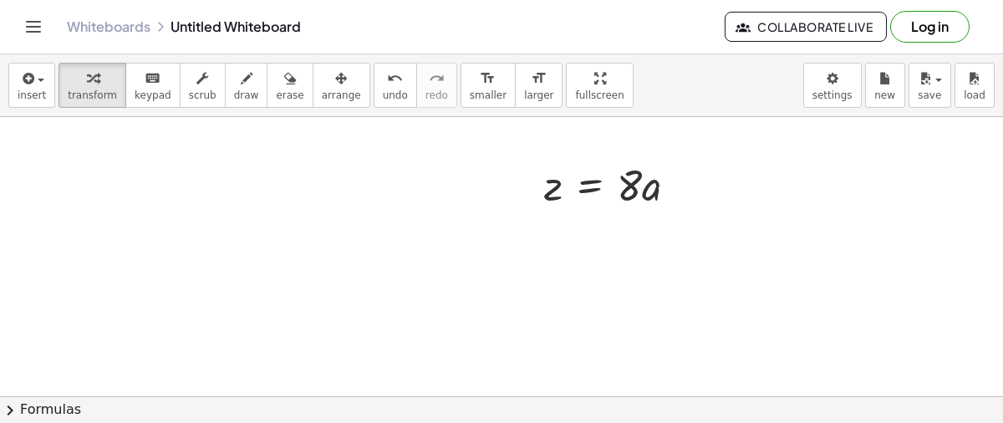
scroll to position [9, 0]
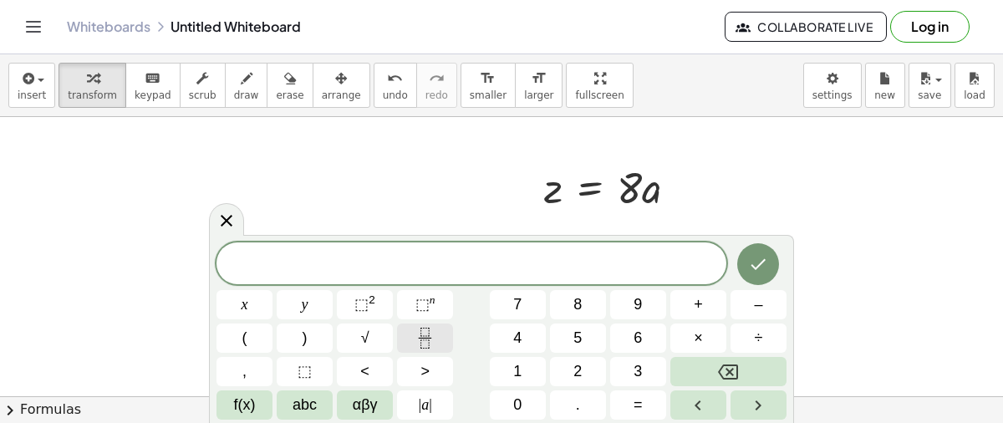
click at [420, 339] on icon "Fraction" at bounding box center [425, 338] width 21 height 21
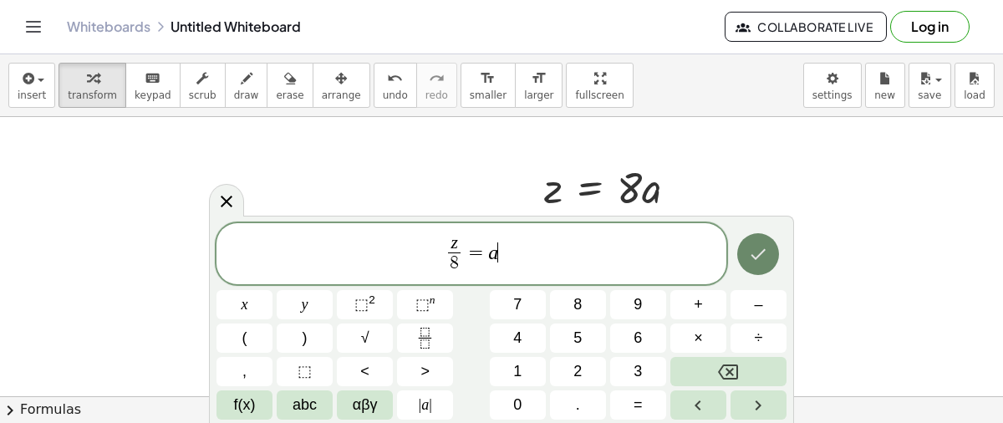
click at [768, 248] on icon "Done" at bounding box center [758, 254] width 20 height 20
